Goal: Communication & Community: Share content

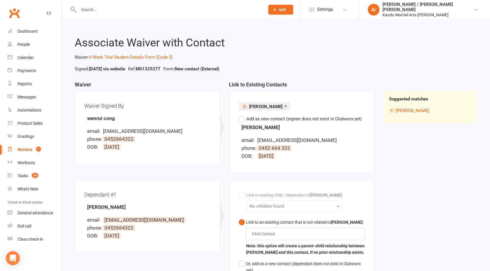
click at [100, 9] on input "text" at bounding box center [169, 10] width 184 height 8
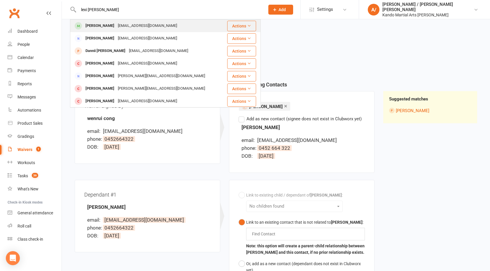
type input "lexi [PERSON_NAME]"
click at [95, 25] on div "Lexi Daniel" at bounding box center [100, 26] width 32 height 8
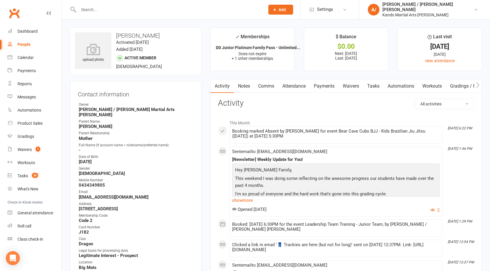
click at [297, 89] on link "Attendance" at bounding box center [295, 85] width 32 height 13
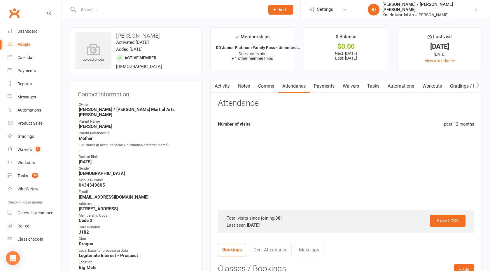
click at [314, 89] on link "Payments" at bounding box center [324, 85] width 29 height 13
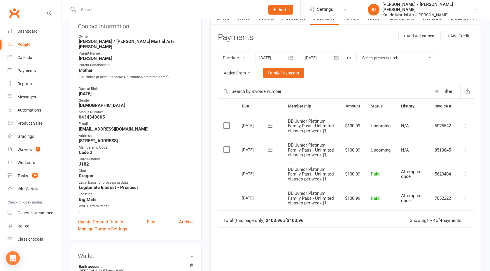
scroll to position [76, 0]
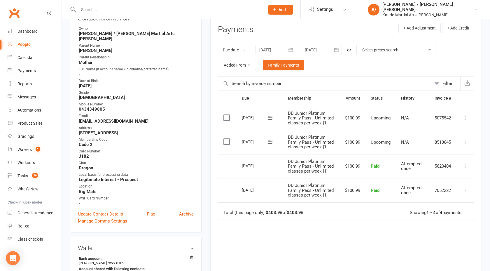
click at [464, 142] on icon at bounding box center [466, 142] width 6 height 6
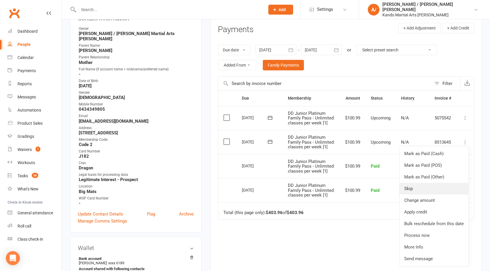
click at [415, 190] on link "Skip" at bounding box center [434, 189] width 69 height 12
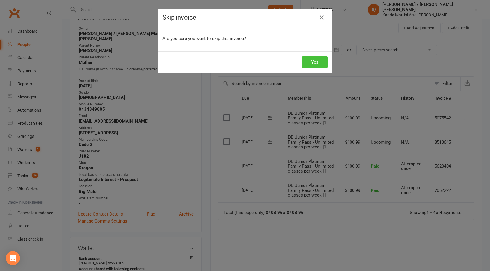
click at [308, 61] on button "Yes" at bounding box center [314, 62] width 25 height 12
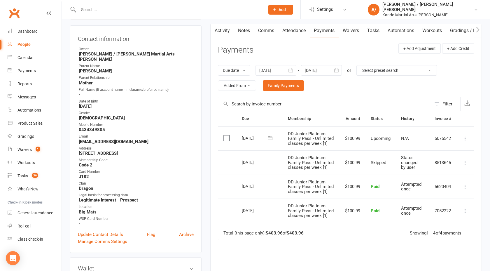
scroll to position [0, 0]
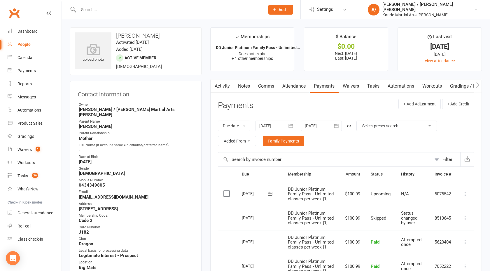
click at [17, 13] on link "Clubworx" at bounding box center [14, 13] width 15 height 15
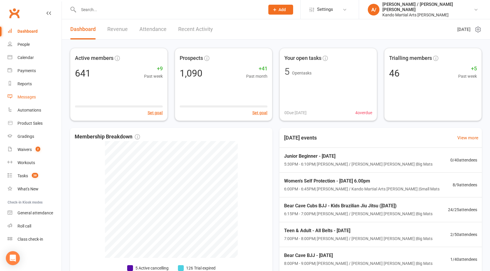
click at [32, 97] on div "Messages" at bounding box center [27, 97] width 18 height 5
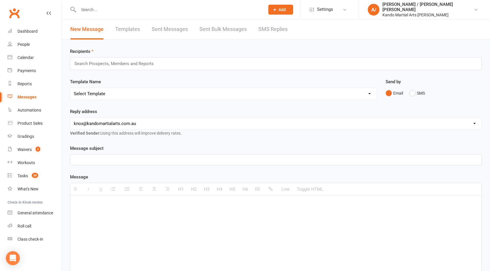
click at [136, 93] on select "Select Template [Email] 5 Class Pass Renewal - Used 4/5 classes [Email] 5 Class…" at bounding box center [223, 94] width 307 height 12
select select "347"
click at [70, 88] on select "Select Template [Email] 5 Class Pass Renewal - Used 4/5 classes [Email] 5 Class…" at bounding box center [223, 94] width 307 height 12
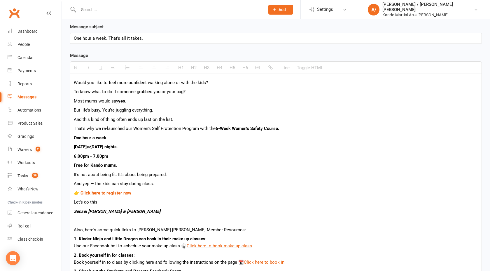
scroll to position [118, 0]
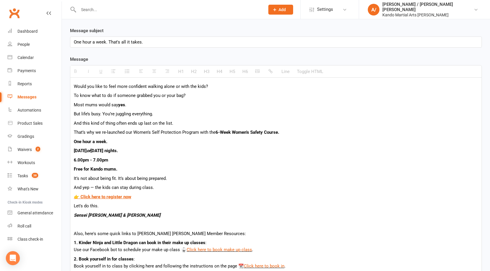
click at [168, 86] on p "Would you like to feel more confident walking alone or with the kids?" at bounding box center [276, 86] width 405 height 7
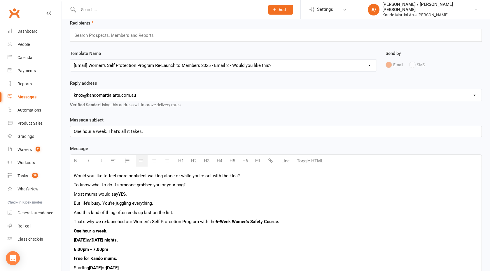
scroll to position [20, 0]
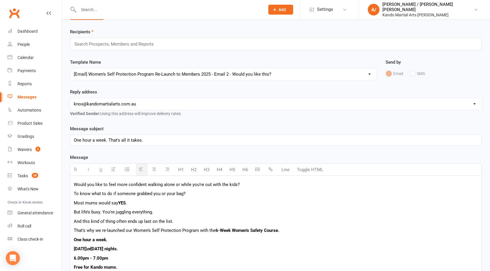
click at [149, 46] on input "text" at bounding box center [117, 44] width 86 height 8
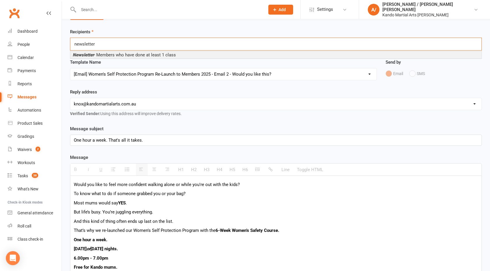
type input "newsletter"
click at [118, 55] on span "Newsletter - Members who have done at least 1 class" at bounding box center [124, 54] width 103 height 5
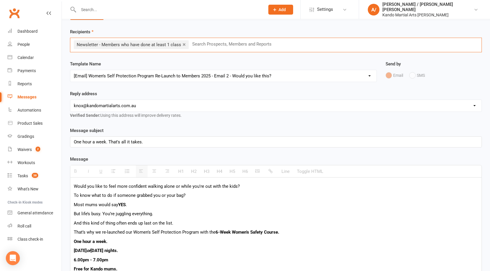
click at [161, 142] on div "One hour a week. That's all it takes." at bounding box center [276, 142] width 412 height 11
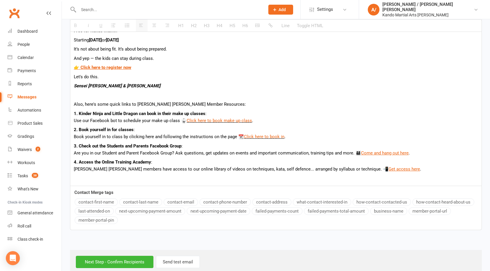
scroll to position [264, 0]
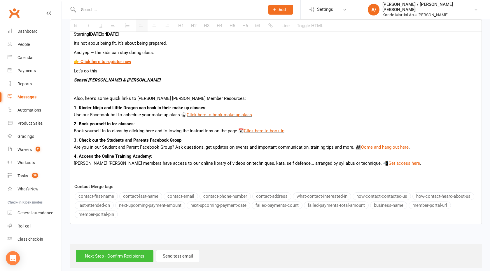
click at [102, 254] on input "Next Step - Confirm Recipients" at bounding box center [115, 256] width 78 height 12
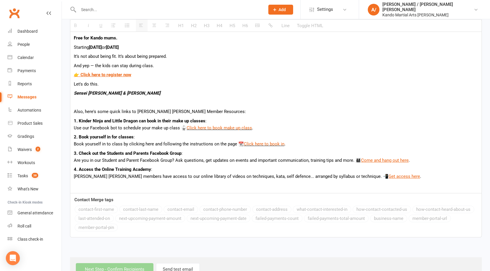
scroll to position [269, 0]
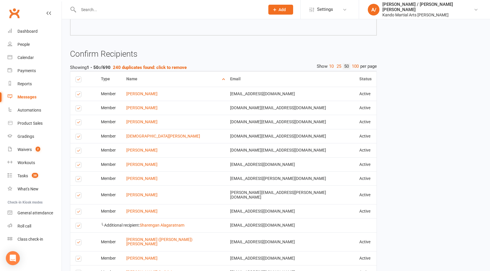
scroll to position [332, 0]
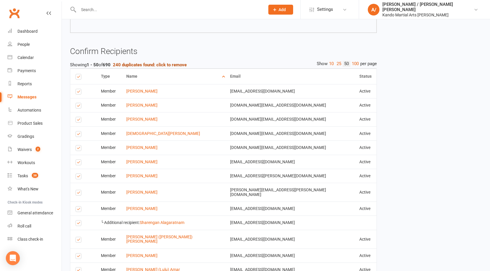
click at [131, 66] on strong "240 duplicates found: click to remove" at bounding box center [150, 64] width 74 height 5
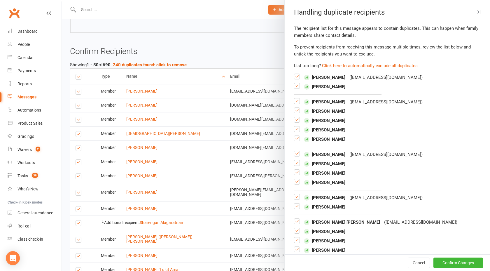
click at [360, 64] on button "Click here to automatically exclude all duplicates" at bounding box center [370, 65] width 96 height 7
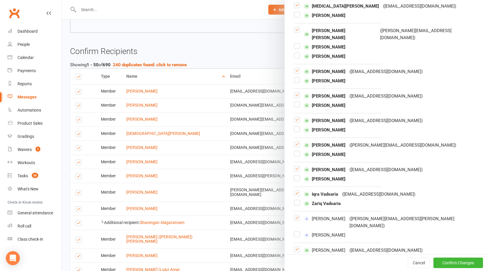
scroll to position [2735, 0]
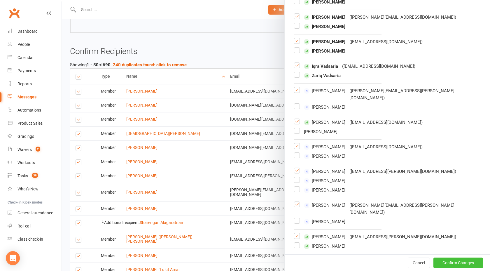
click at [453, 264] on button "Confirm Changes" at bounding box center [459, 262] width 50 height 11
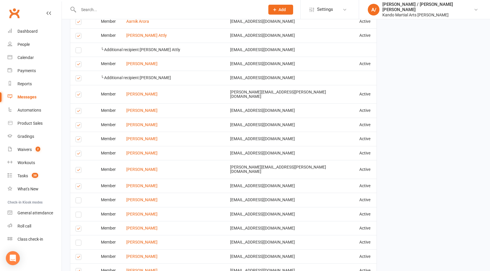
scroll to position [966, 0]
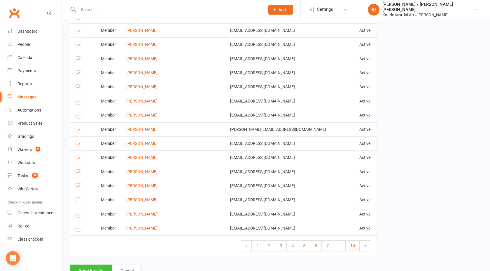
click at [105, 264] on button "Send Emails" at bounding box center [91, 270] width 42 height 12
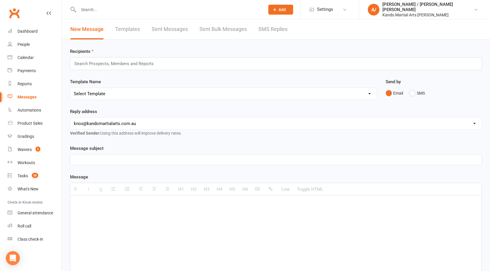
click at [128, 94] on select "Select Template [Email] 5 Class Pass Renewal - Used 4/5 classes [Email] 5 Class…" at bounding box center [223, 94] width 307 height 12
select select "869"
click at [70, 88] on select "Select Template [Email] 5 Class Pass Renewal - Used 4/5 classes [Email] 5 Class…" at bounding box center [223, 94] width 307 height 12
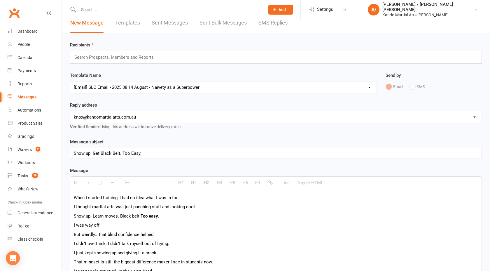
scroll to position [3, 0]
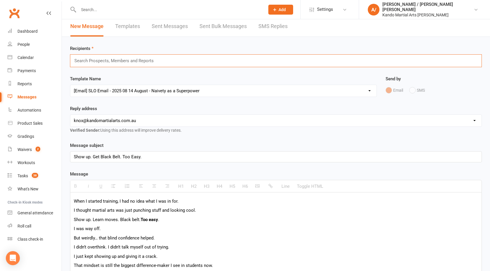
click at [119, 61] on input "text" at bounding box center [117, 61] width 86 height 8
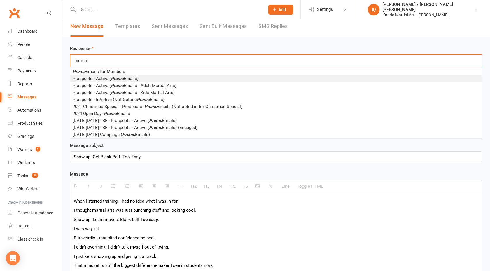
type input "promo"
click at [111, 79] on em "Promo" at bounding box center [117, 78] width 13 height 5
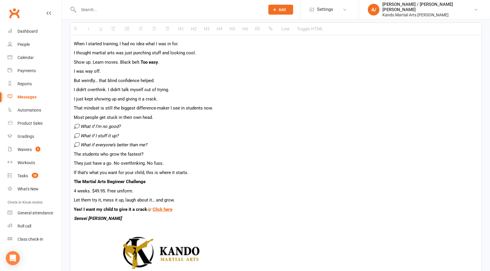
scroll to position [357, 0]
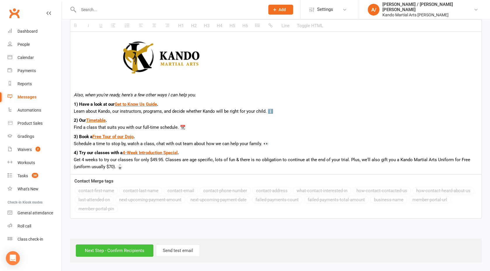
click at [114, 254] on input "Next Step - Confirm Recipients" at bounding box center [115, 250] width 78 height 12
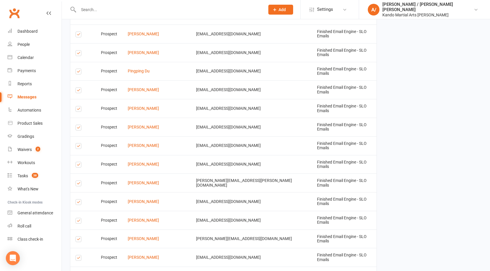
scroll to position [984, 0]
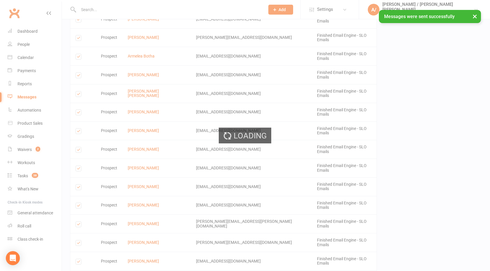
scroll to position [471, 0]
